Goal: Feedback & Contribution: Submit feedback/report problem

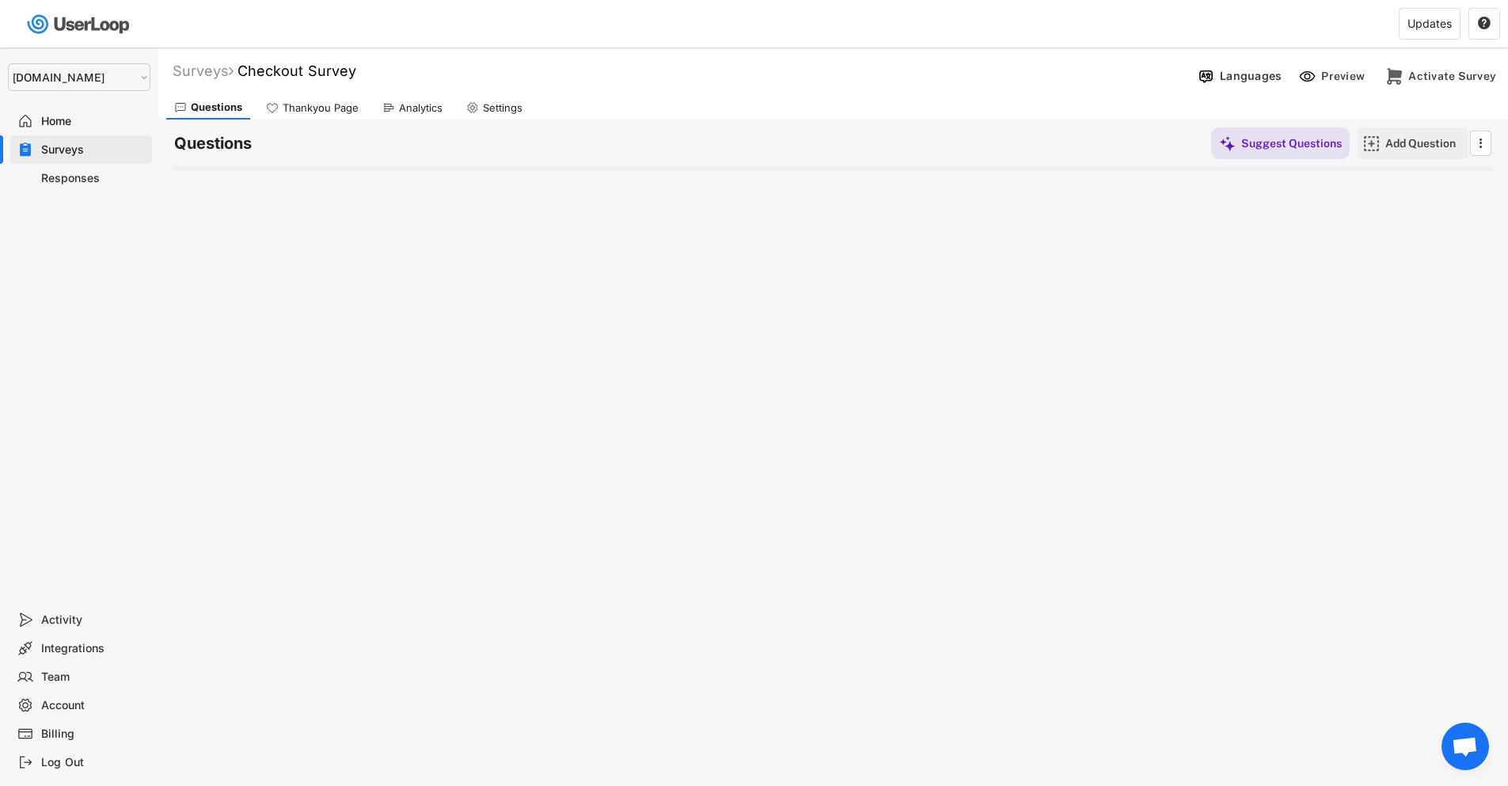
select select ""1348695171700984260__LOOKUP__1757426725278x418233487668167500""
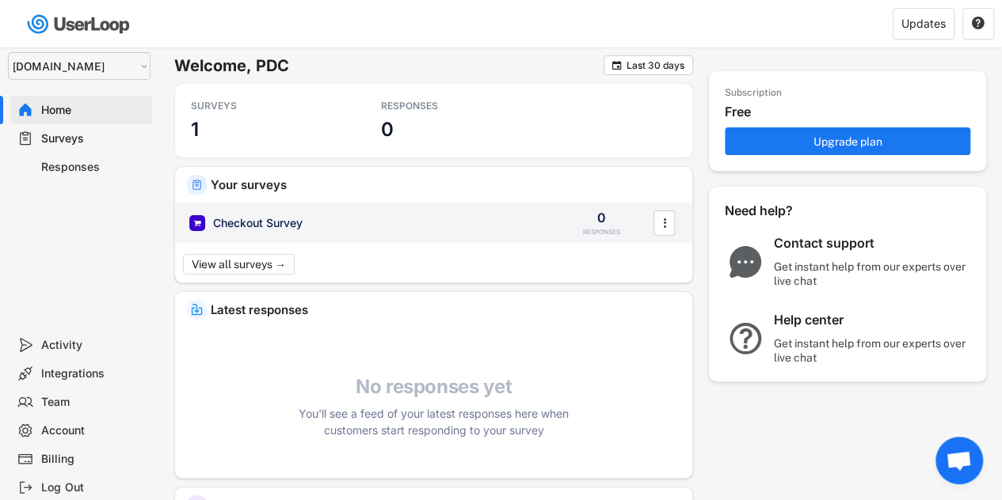
click at [269, 227] on div "Checkout Survey" at bounding box center [257, 223] width 89 height 16
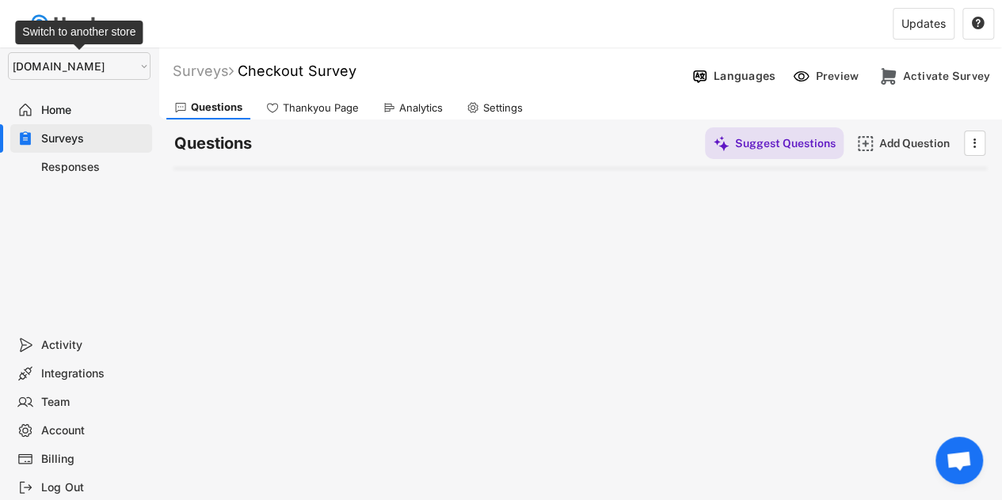
click at [97, 71] on select "Selet a store... IDenticard.com wristbands-test" at bounding box center [79, 66] width 143 height 28
select select ""PLACEHOLDER_1427118222253""
select select
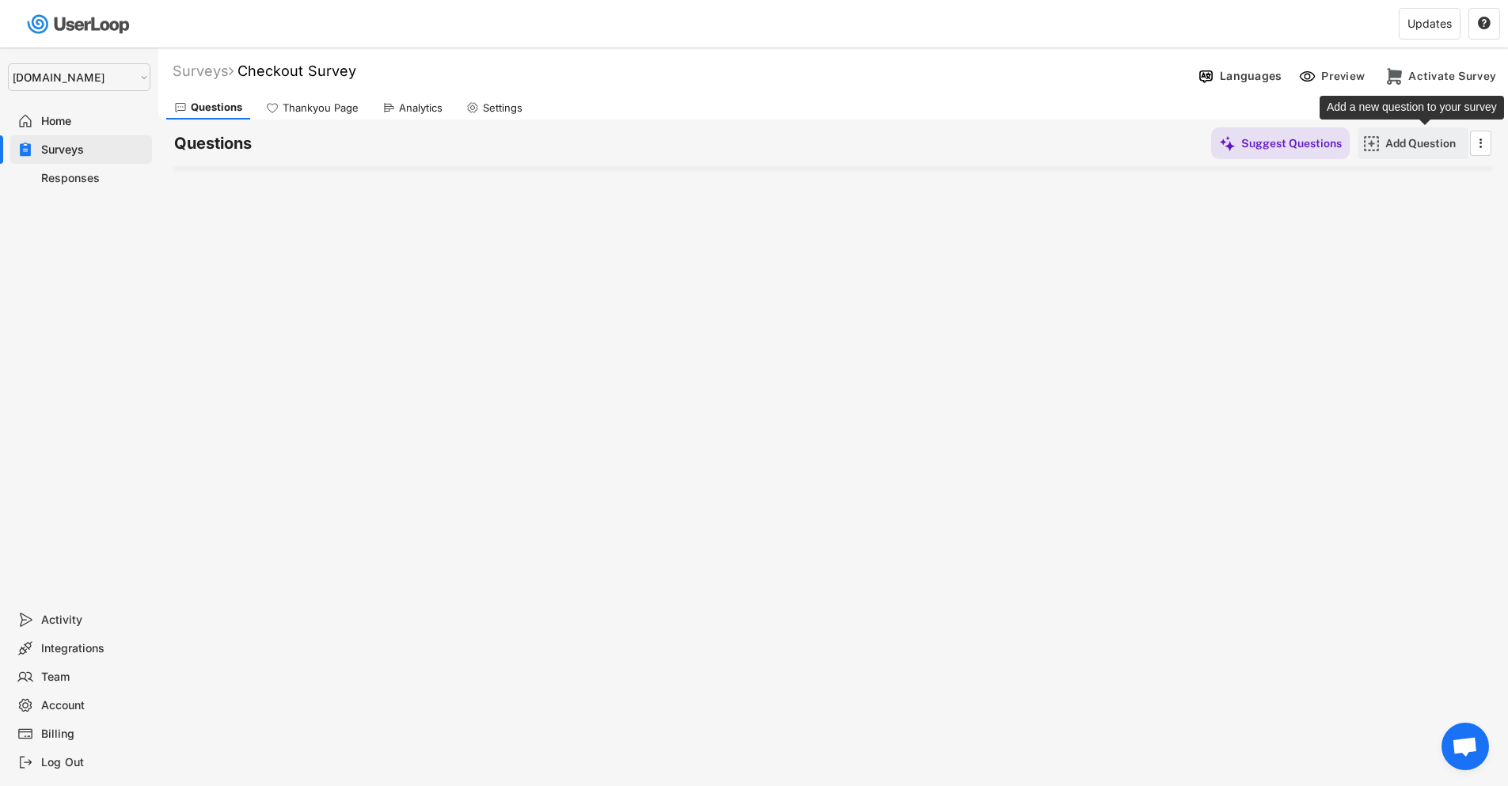
click at [1392, 134] on div "Add Question" at bounding box center [1425, 143] width 79 height 32
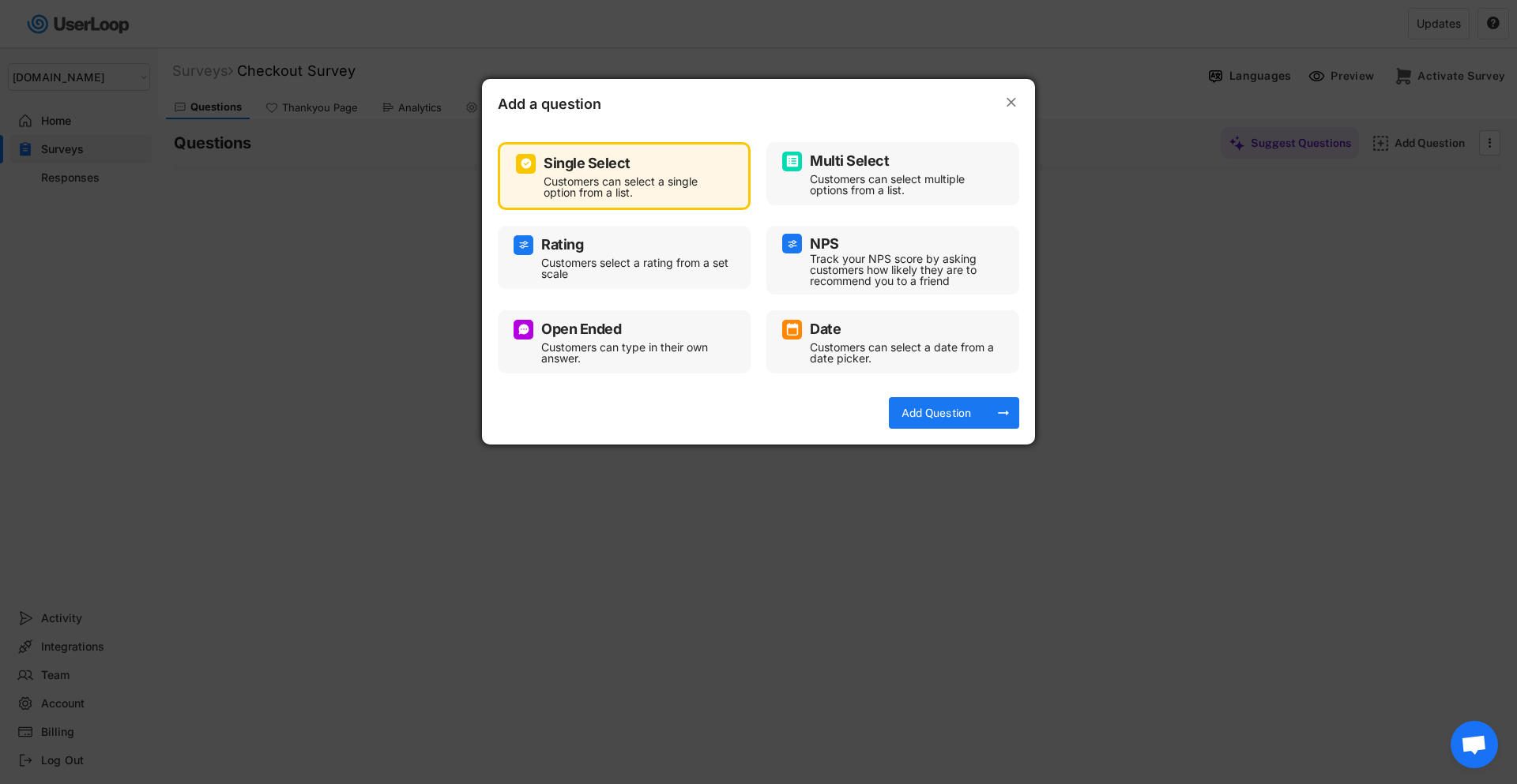
select select ""PLACEHOLDER_1427118222253""
select select
